Goal: Task Accomplishment & Management: Manage account settings

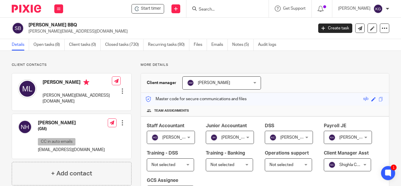
scroll to position [235, 0]
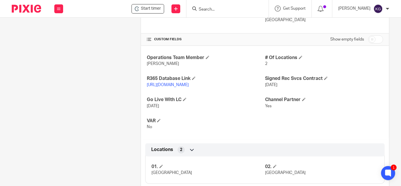
click at [383, 4] on div "[PERSON_NAME]" at bounding box center [363, 8] width 51 height 9
click at [364, 42] on span "Logout" at bounding box center [362, 41] width 13 height 4
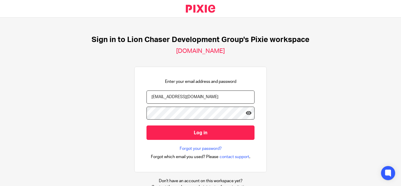
click at [153, 95] on input "[EMAIL_ADDRESS][DOMAIN_NAME]" at bounding box center [200, 96] width 108 height 13
type input "[EMAIL_ADDRESS][DOMAIN_NAME]"
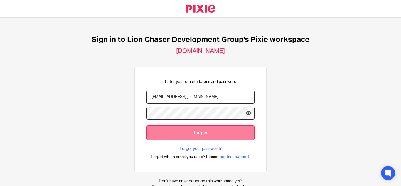
click at [190, 134] on input "Log in" at bounding box center [200, 132] width 108 height 14
